Goal: Information Seeking & Learning: Learn about a topic

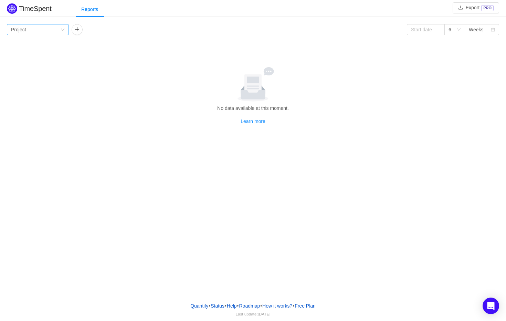
click at [64, 30] on icon "icon: down" at bounding box center [63, 30] width 4 height 4
click at [52, 79] on li "Epic" at bounding box center [38, 76] width 62 height 11
click at [457, 30] on icon "icon: down" at bounding box center [459, 30] width 4 height 4
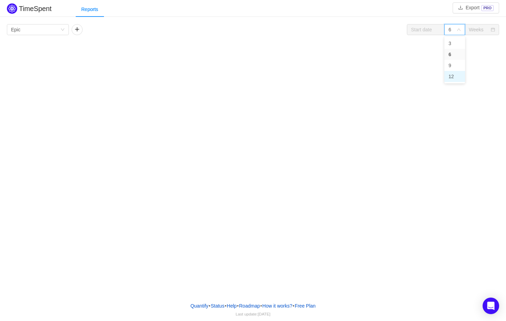
click at [454, 74] on li "12" at bounding box center [454, 76] width 21 height 11
click at [77, 32] on button "button" at bounding box center [77, 29] width 11 height 11
click at [103, 32] on div "Group by Person" at bounding box center [100, 29] width 49 height 10
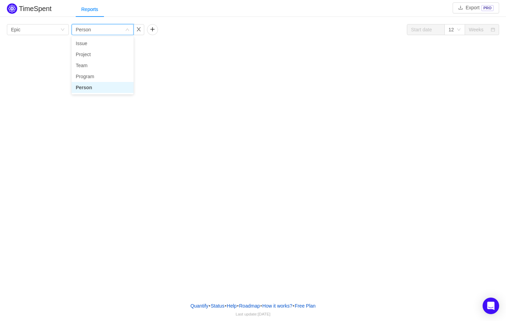
click at [97, 86] on li "Person" at bounding box center [103, 87] width 62 height 11
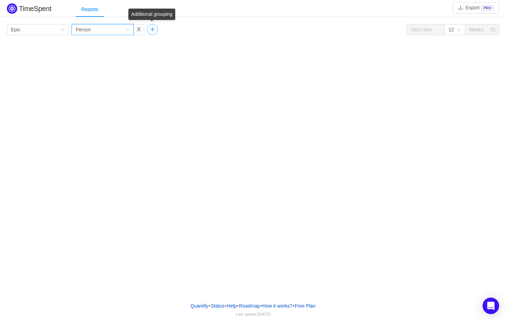
click at [153, 27] on button "button" at bounding box center [152, 29] width 11 height 11
click at [169, 29] on div "Group by" at bounding box center [174, 29] width 46 height 7
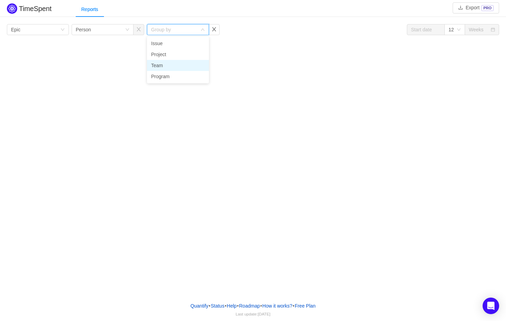
click at [172, 66] on li "Team" at bounding box center [178, 65] width 62 height 11
click at [202, 29] on icon "icon: down" at bounding box center [203, 30] width 4 height 4
click at [180, 54] on li "Project" at bounding box center [178, 54] width 62 height 11
click at [201, 59] on div "TimeSpent Export PRO Reports Group by Epic Group by Person Group by Project 12 …" at bounding box center [253, 148] width 506 height 296
click at [219, 29] on button "button" at bounding box center [214, 29] width 11 height 11
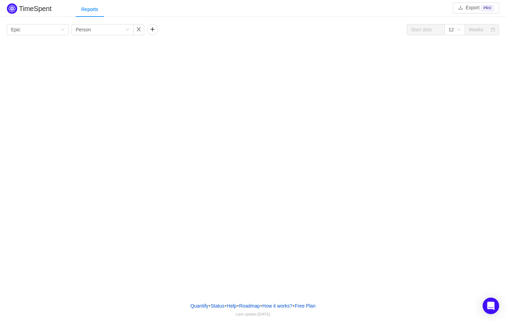
click at [34, 9] on h2 "TimeSpent" at bounding box center [35, 9] width 33 height 8
click at [8, 7] on img at bounding box center [12, 8] width 10 height 10
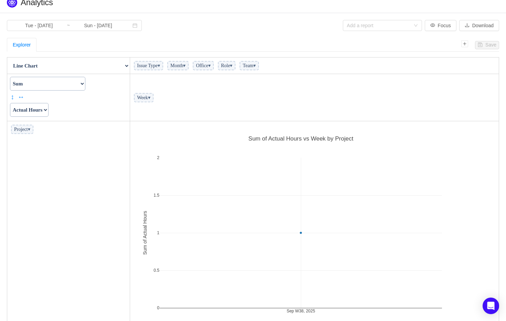
scroll to position [5, 0]
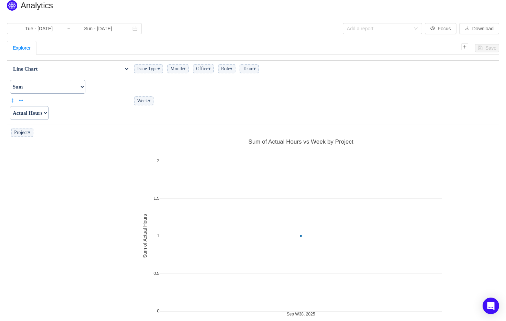
click at [163, 69] on span "Issue Type ▾" at bounding box center [148, 68] width 29 height 9
click at [160, 67] on span "▾" at bounding box center [159, 68] width 2 height 5
click at [190, 48] on div "Explorer" at bounding box center [234, 48] width 454 height 14
click at [186, 69] on span "▾" at bounding box center [184, 68] width 2 height 5
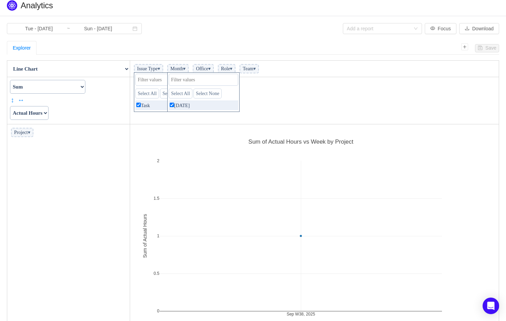
click at [275, 96] on td "Week ▾" at bounding box center [314, 100] width 369 height 47
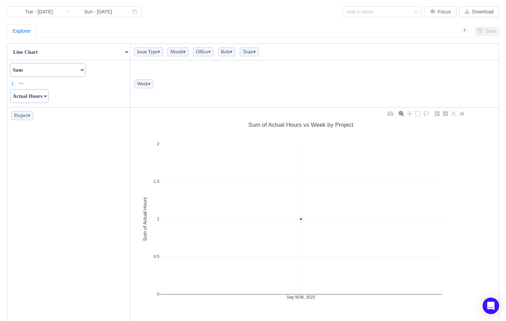
scroll to position [2, 0]
